Goal: Transaction & Acquisition: Purchase product/service

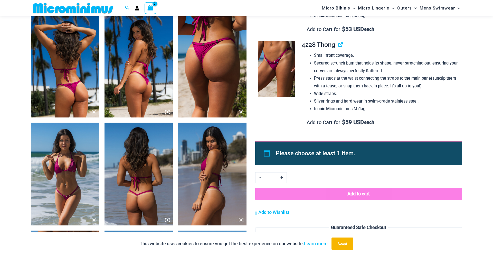
scroll to position [372, 0]
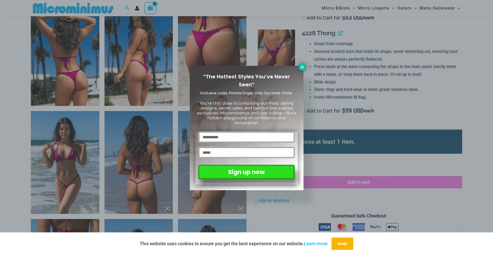
click at [299, 66] on button at bounding box center [302, 66] width 7 height 7
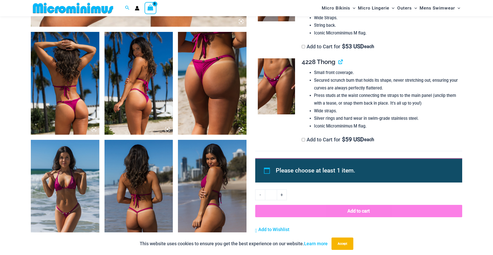
scroll to position [342, 0]
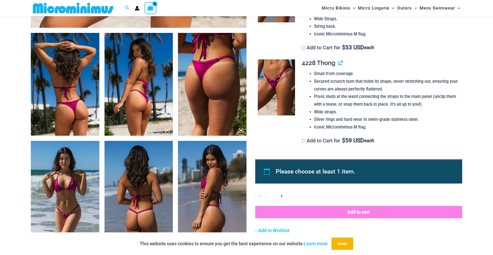
click at [71, 73] on img at bounding box center [65, 84] width 69 height 103
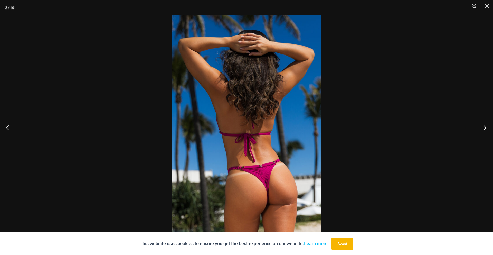
click at [485, 127] on button "Next" at bounding box center [483, 127] width 19 height 26
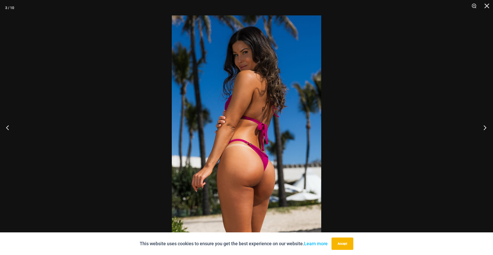
click at [485, 127] on button "Next" at bounding box center [483, 127] width 19 height 26
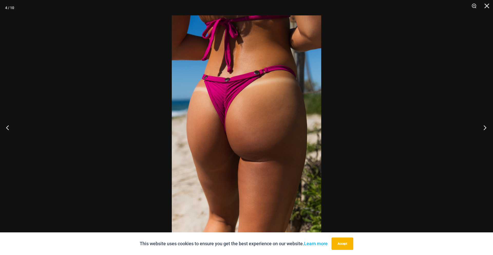
click at [485, 127] on button "Next" at bounding box center [483, 127] width 19 height 26
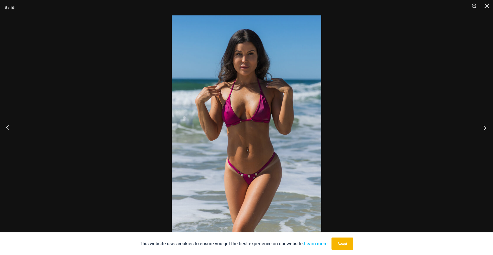
click at [485, 127] on button "Next" at bounding box center [483, 127] width 19 height 26
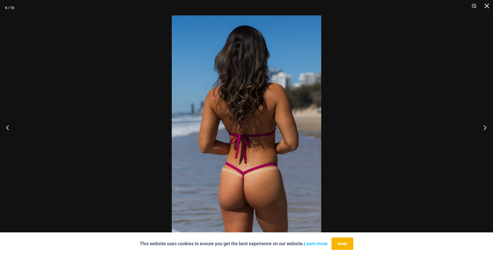
click at [485, 127] on button "Next" at bounding box center [483, 127] width 19 height 26
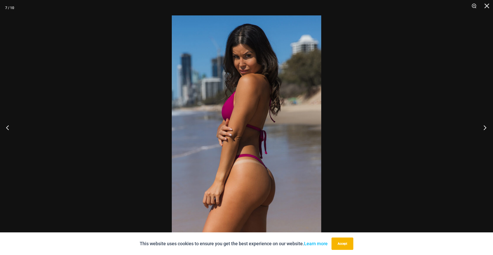
click at [485, 127] on button "Next" at bounding box center [483, 127] width 19 height 26
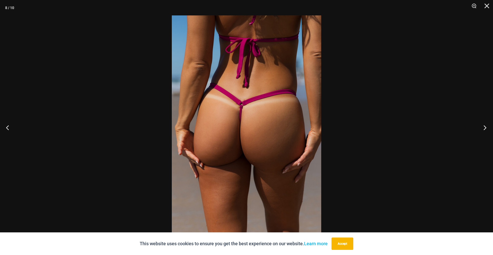
click at [485, 127] on button "Next" at bounding box center [483, 127] width 19 height 26
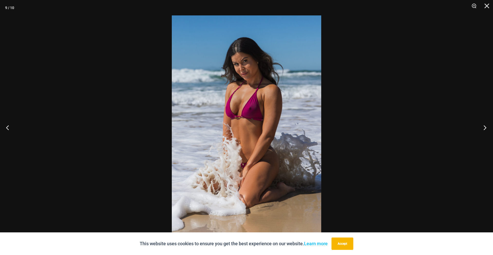
click at [485, 127] on button "Next" at bounding box center [483, 127] width 19 height 26
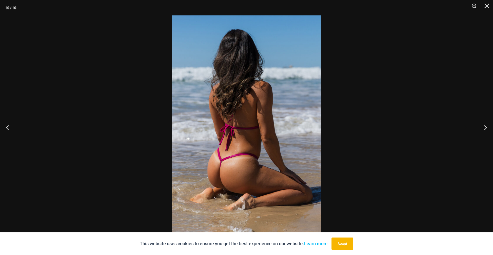
click at [233, 177] on img at bounding box center [246, 127] width 149 height 224
